Goal: Information Seeking & Learning: Stay updated

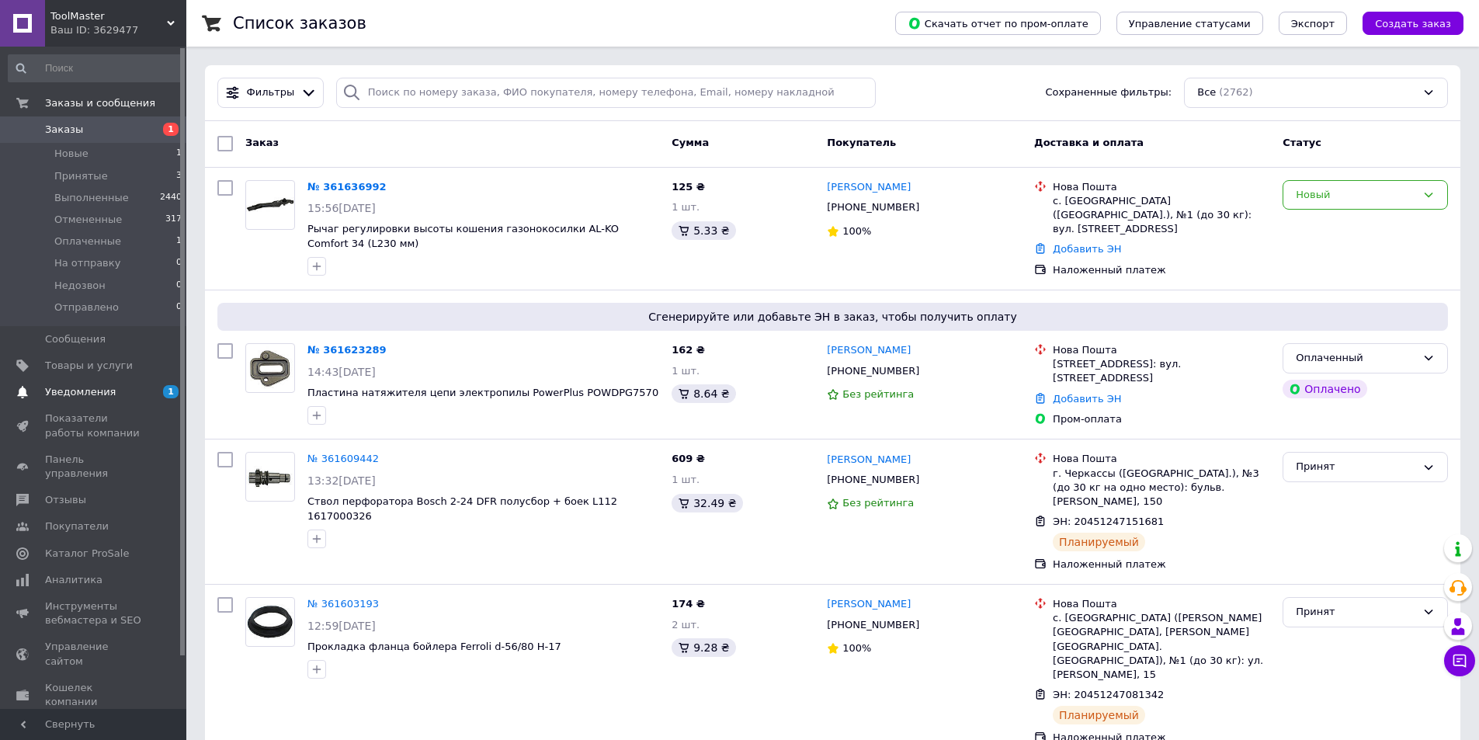
click at [58, 396] on span "Уведомления" at bounding box center [80, 392] width 71 height 14
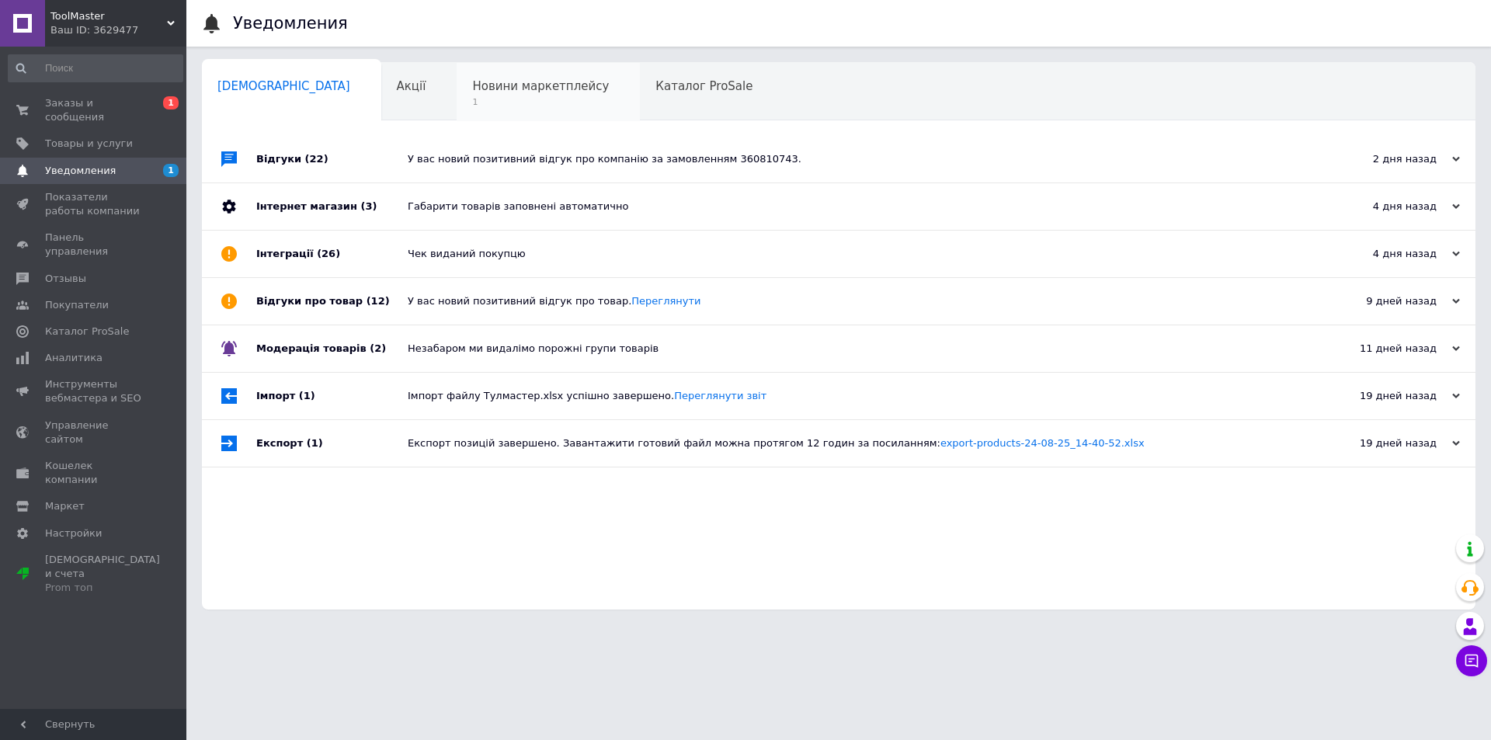
click at [487, 81] on span "Новини маркетплейсу" at bounding box center [540, 86] width 137 height 14
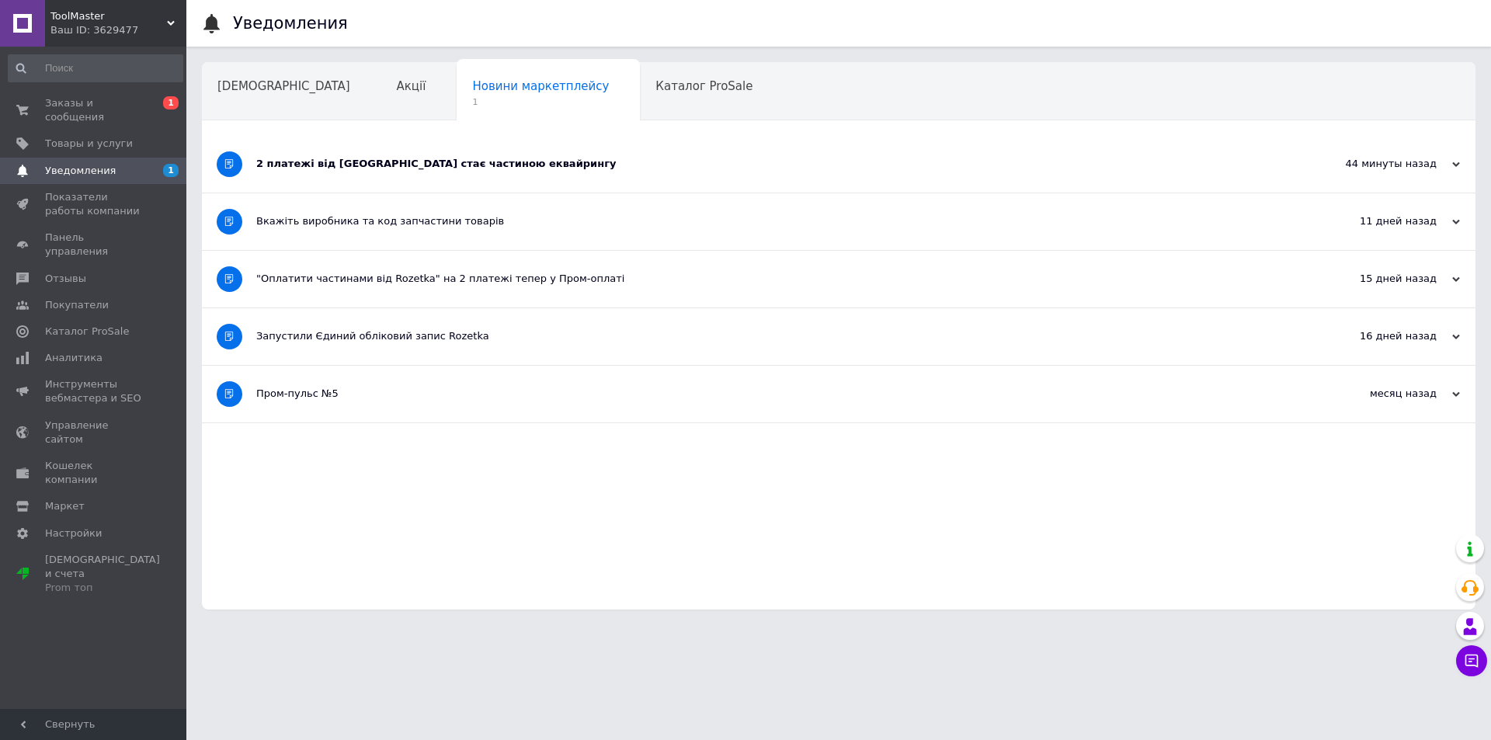
click at [341, 161] on div "2 платежі від [GEOGRAPHIC_DATA] стає частиною еквайрингу" at bounding box center [780, 164] width 1048 height 14
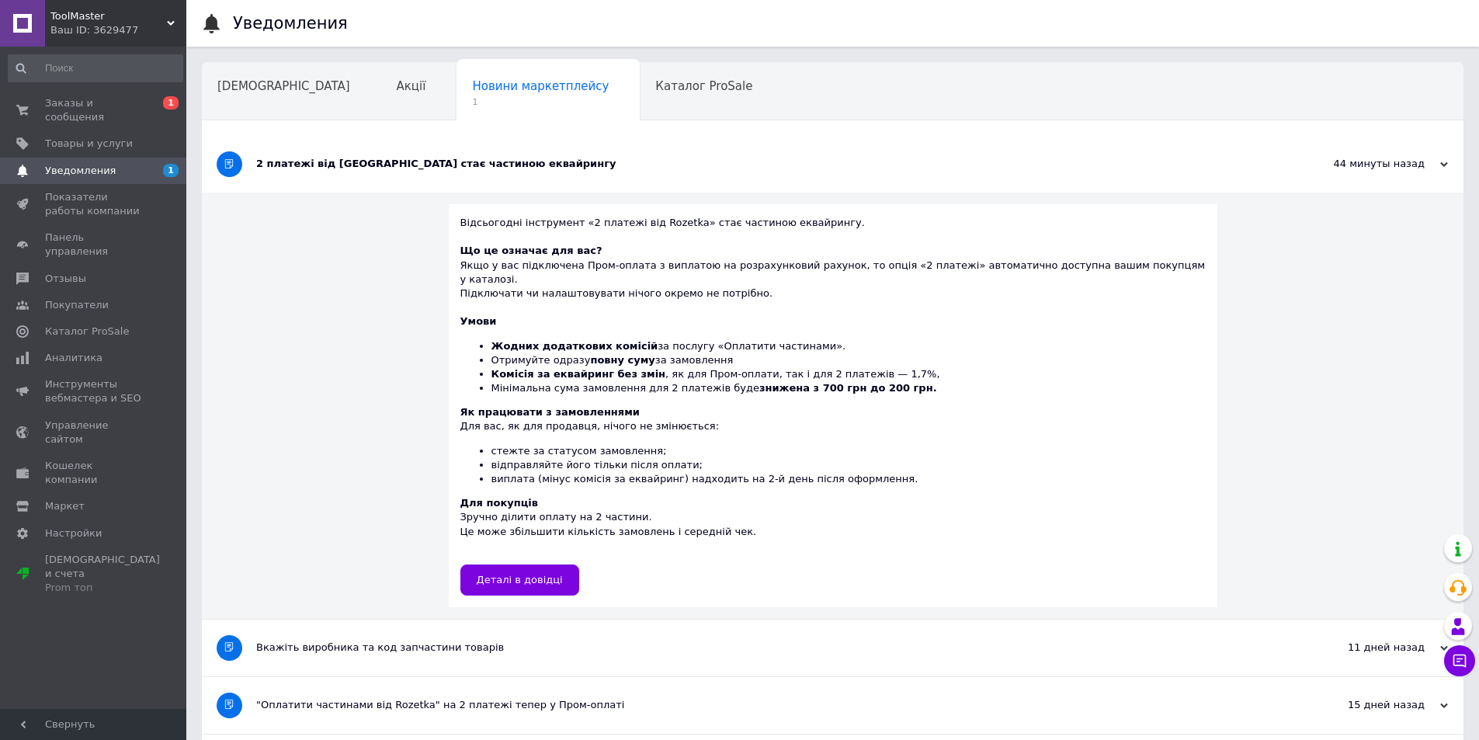
click at [341, 161] on div "2 платежі від [GEOGRAPHIC_DATA] стає частиною еквайрингу" at bounding box center [774, 164] width 1036 height 14
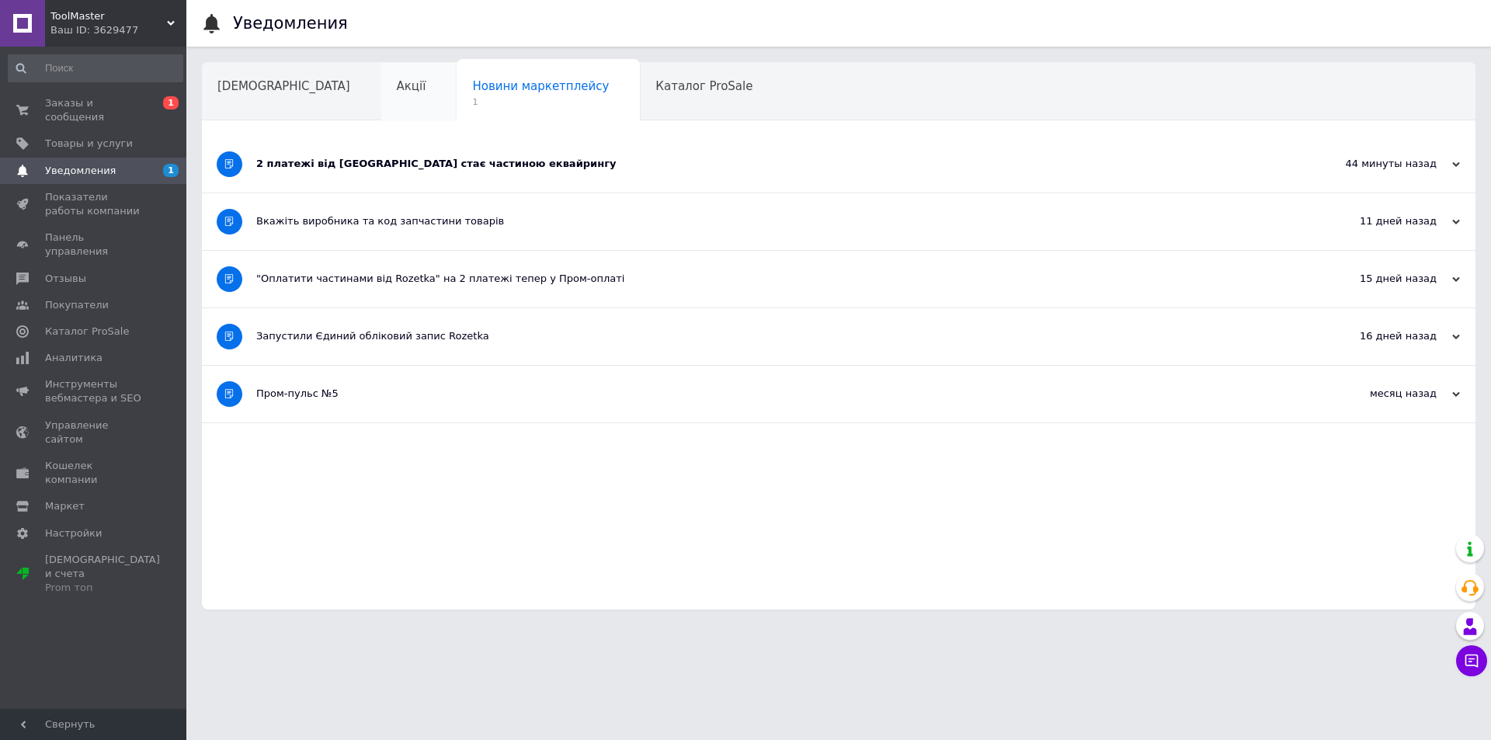
click at [381, 95] on div "Акції" at bounding box center [419, 92] width 76 height 59
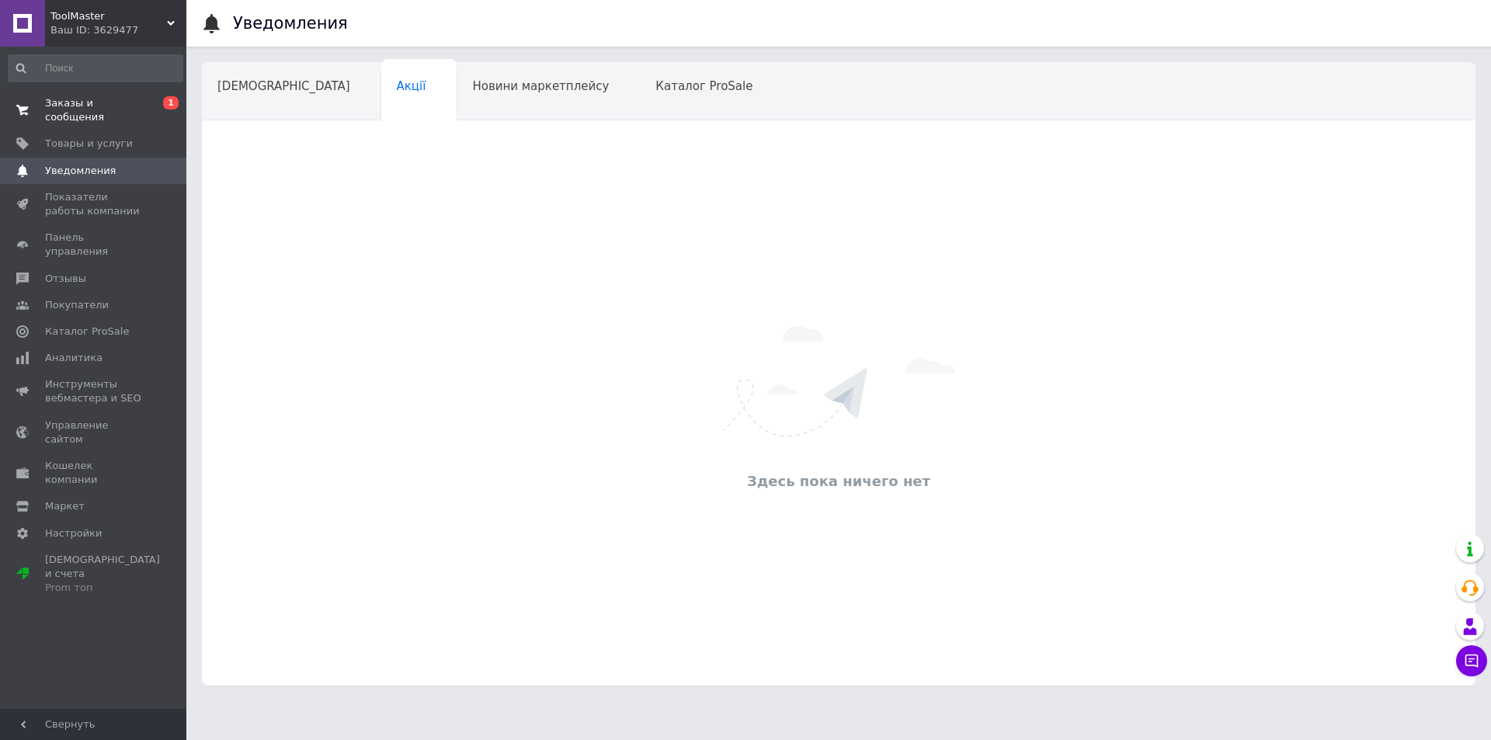
click at [79, 104] on span "Заказы и сообщения" at bounding box center [94, 110] width 99 height 28
